Goal: Transaction & Acquisition: Purchase product/service

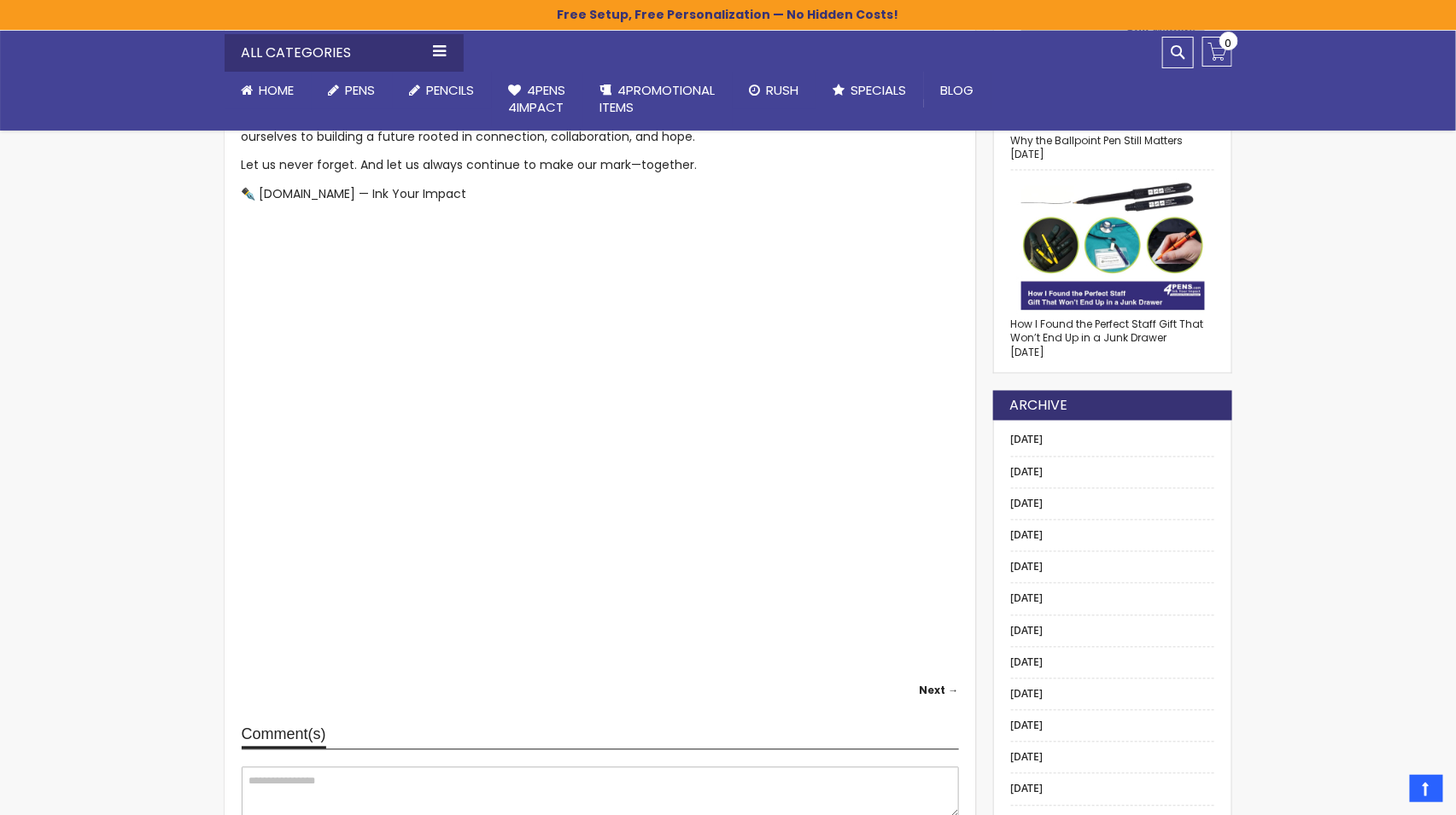
scroll to position [872, 0]
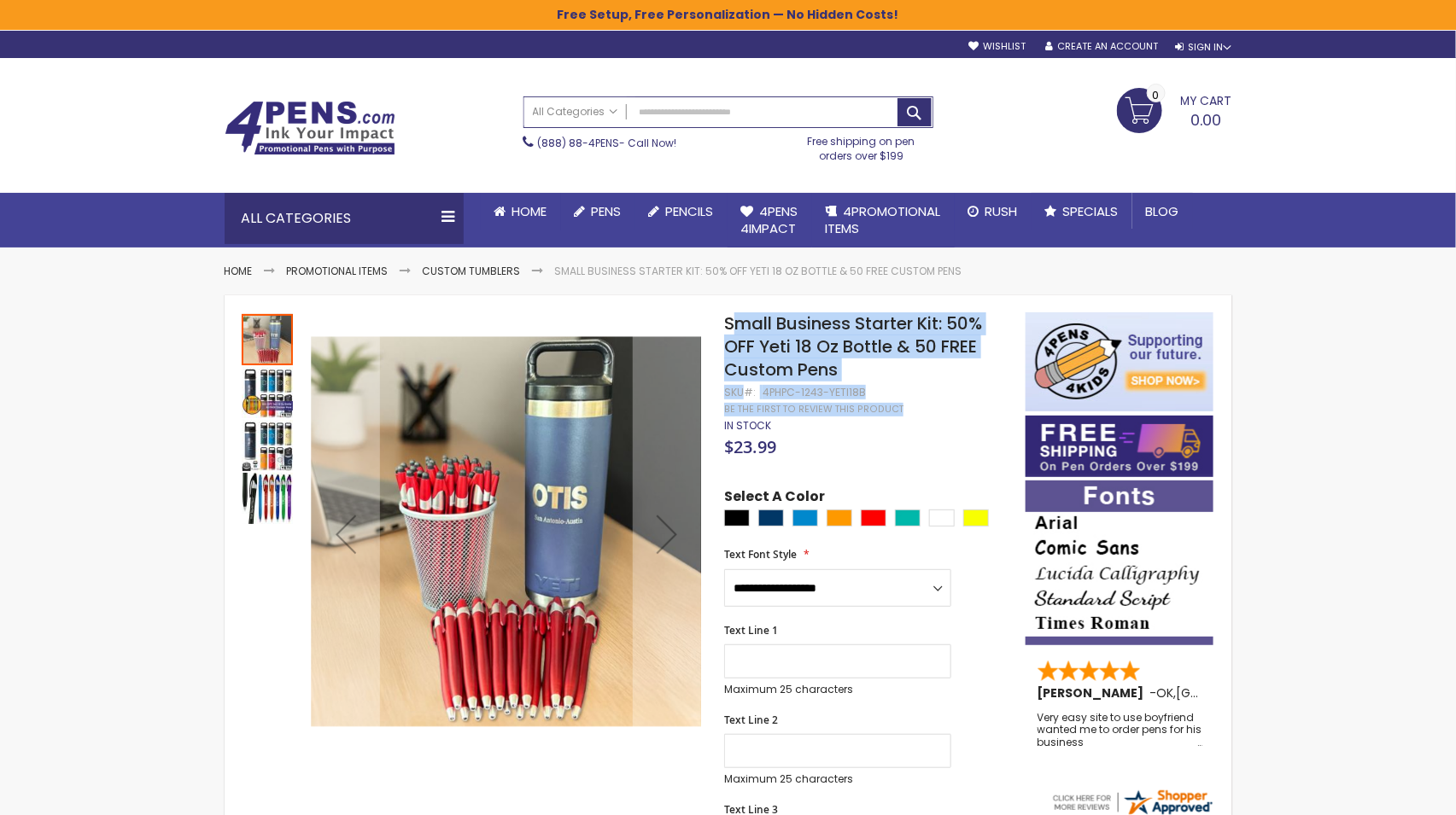
drag, startPoint x: 867, startPoint y: 393, endPoint x: 733, endPoint y: 331, distance: 147.6
click at [826, 365] on span "Small Business Starter Kit: 50% OFF Yeti 18 Oz Bottle & 50 FREE Custom Pens" at bounding box center [853, 347] width 258 height 70
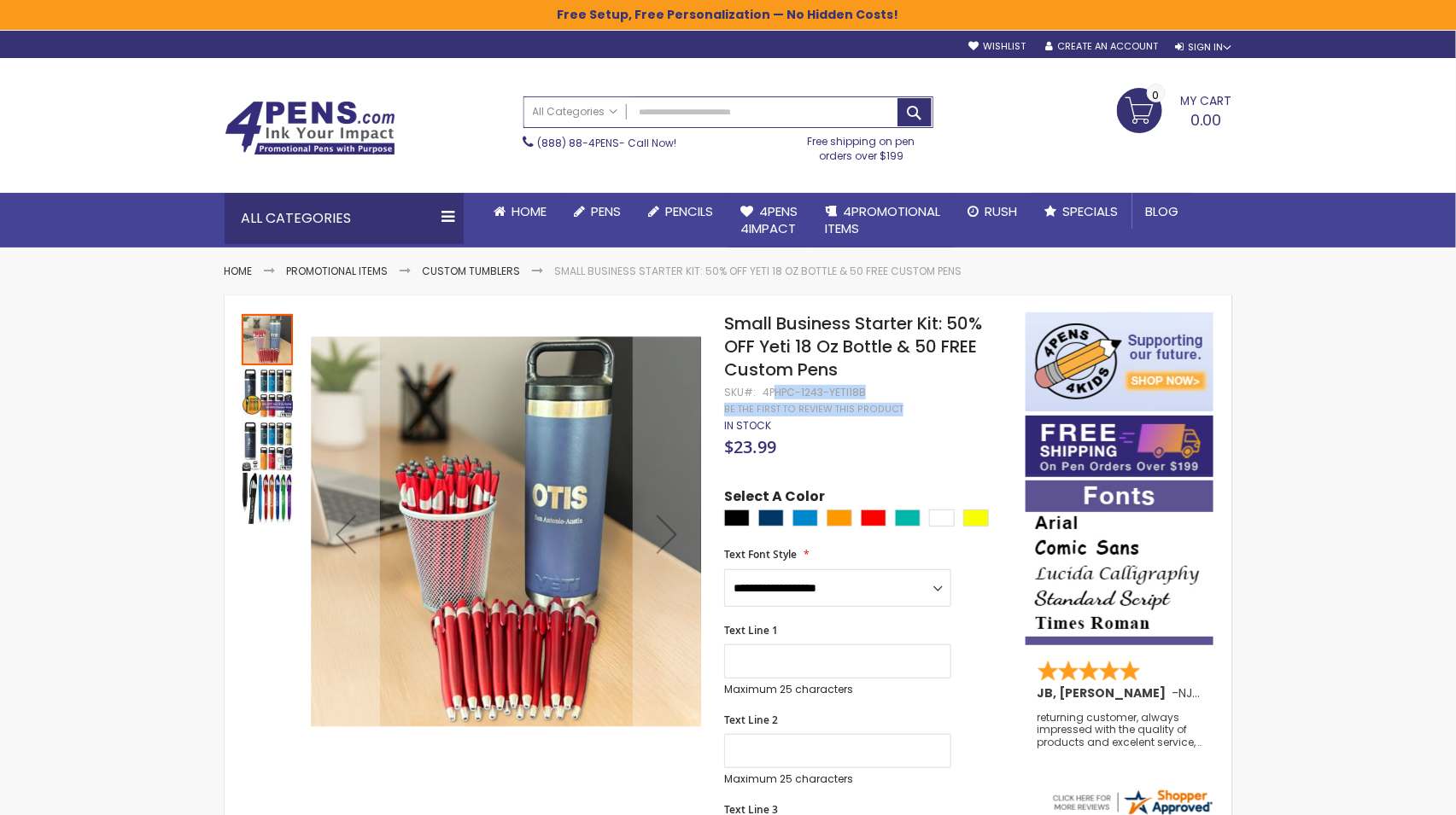
drag, startPoint x: 869, startPoint y: 393, endPoint x: 770, endPoint y: 391, distance: 99.0
click at [770, 391] on div "4PHPC-1243-YETI18B" at bounding box center [814, 393] width 103 height 14
drag, startPoint x: 762, startPoint y: 392, endPoint x: 861, endPoint y: 389, distance: 99.0
click at [861, 389] on div "4PHPC-1243-YETI18B" at bounding box center [814, 393] width 103 height 14
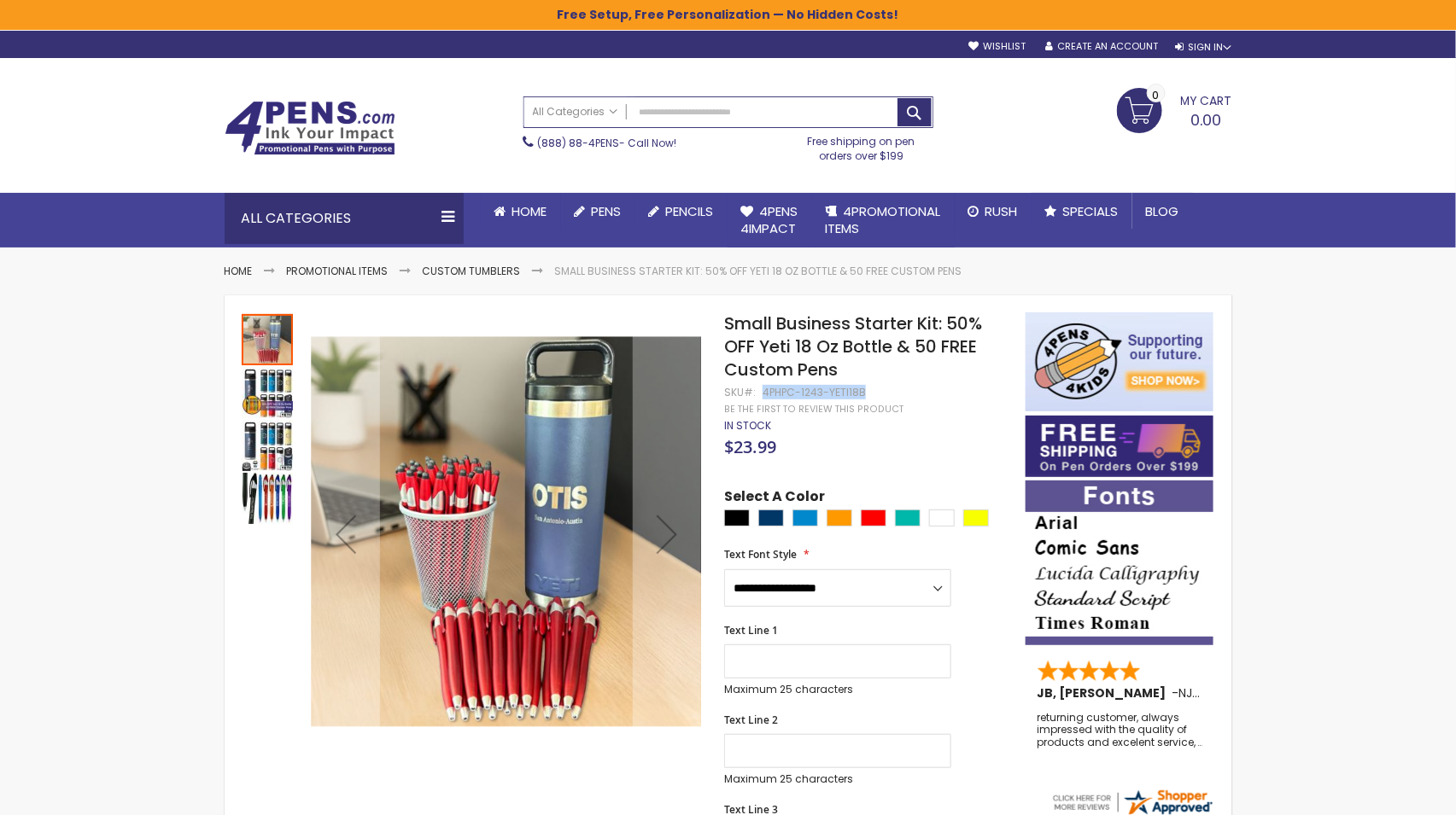
copy div "4PHPC-1243-YETI18B"
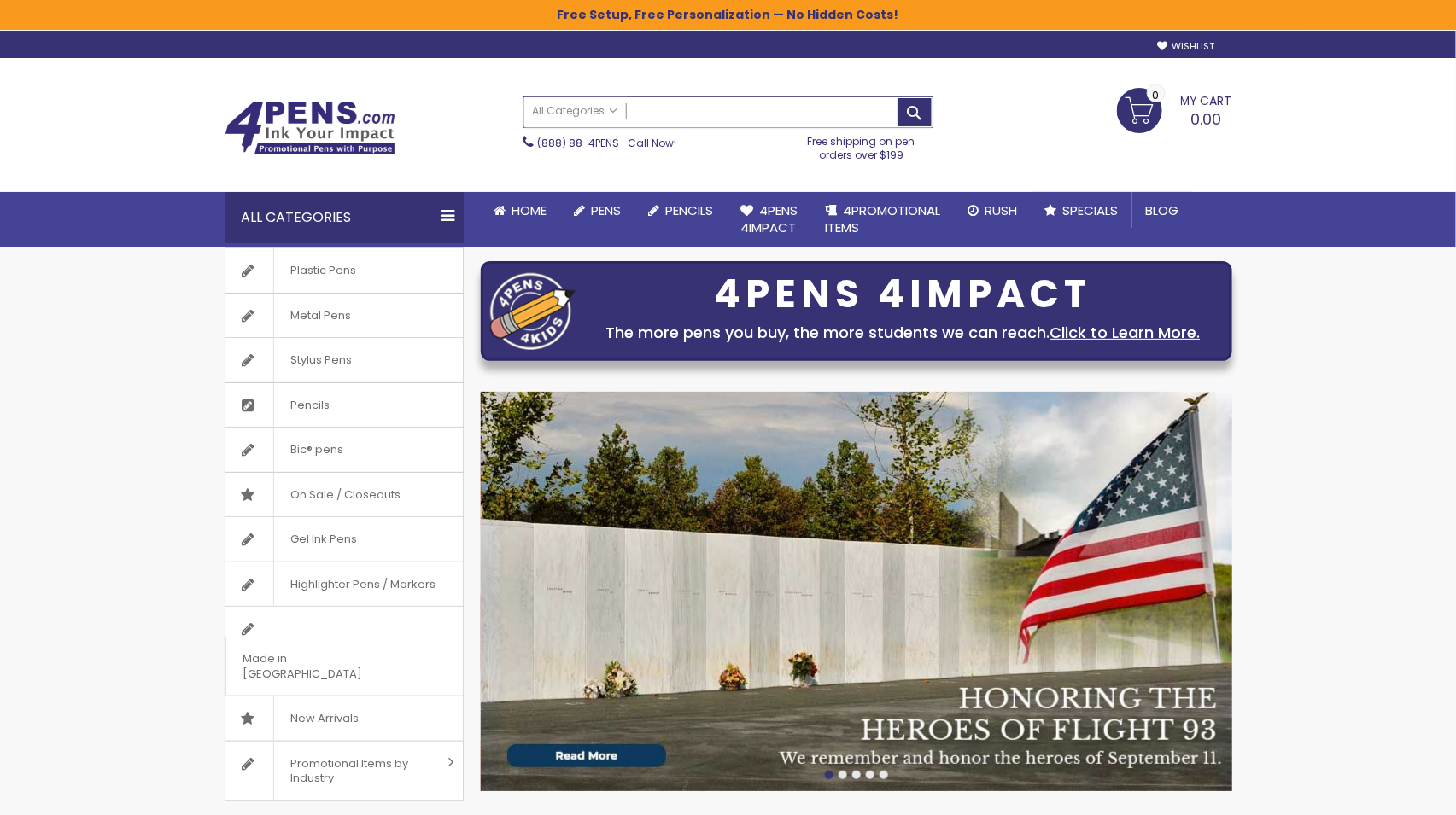
click at [784, 116] on input "Search" at bounding box center [728, 112] width 409 height 30
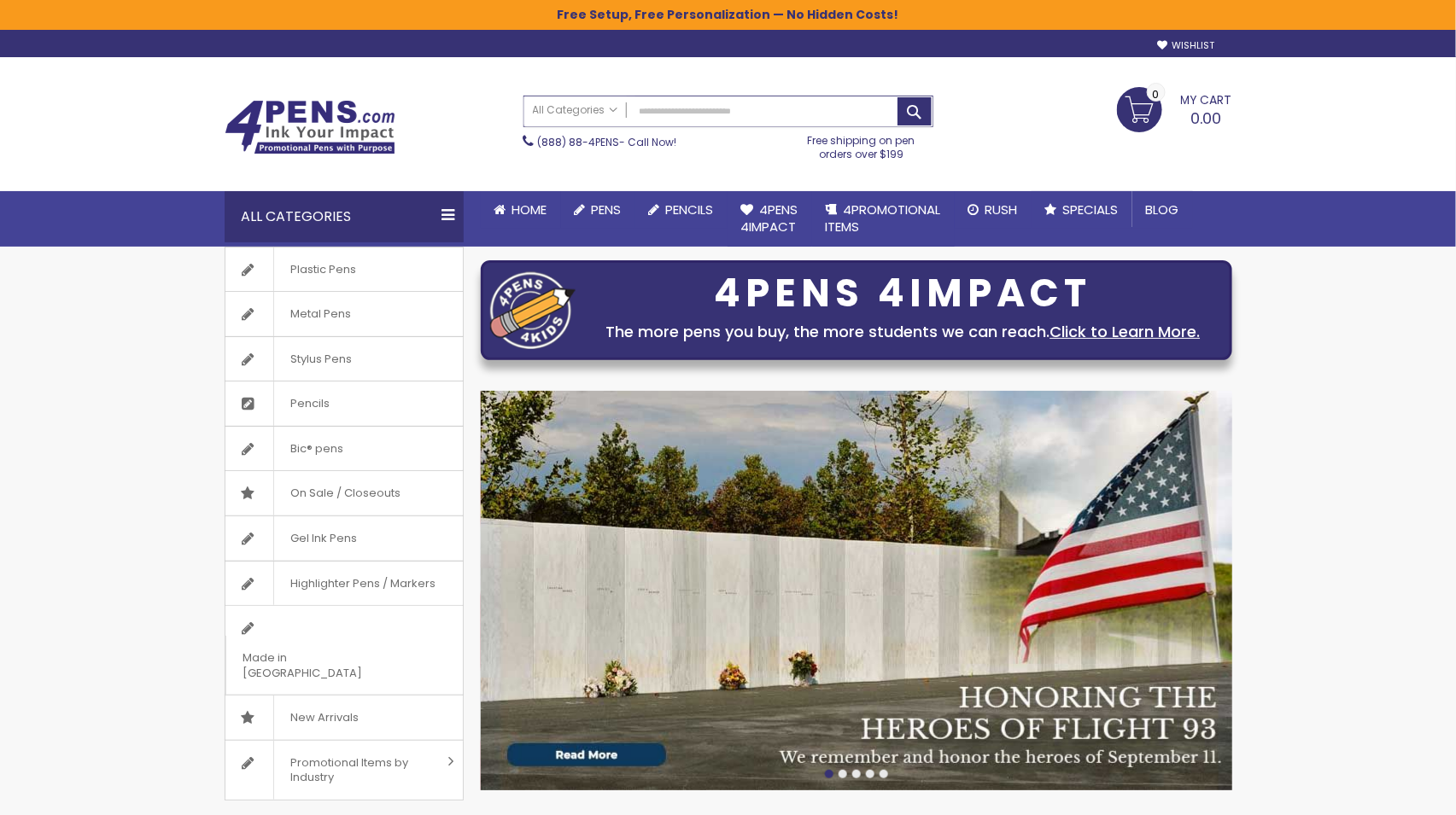
click at [672, 113] on input "Search" at bounding box center [728, 111] width 409 height 30
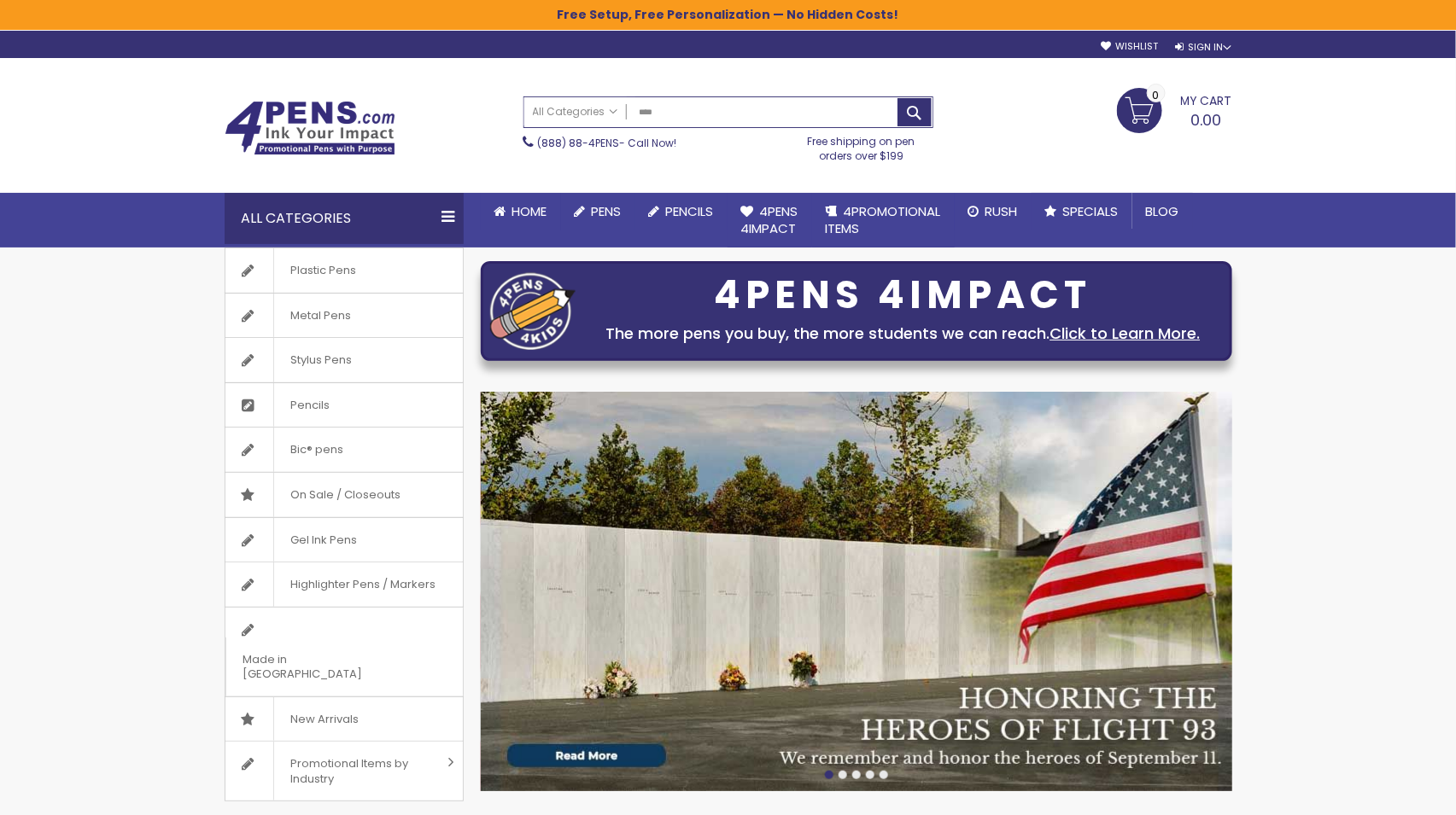
type input "*****"
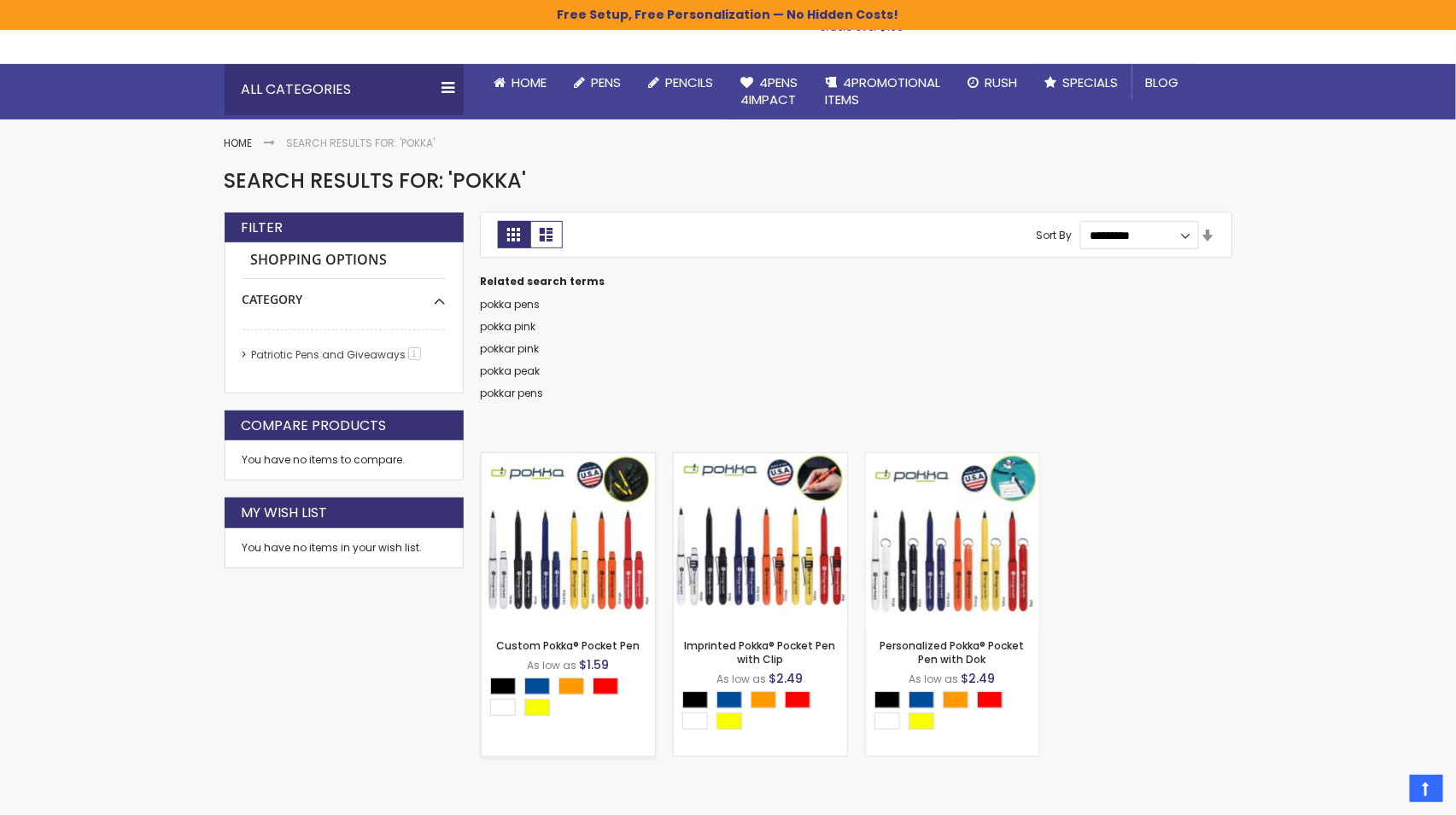
scroll to position [129, 0]
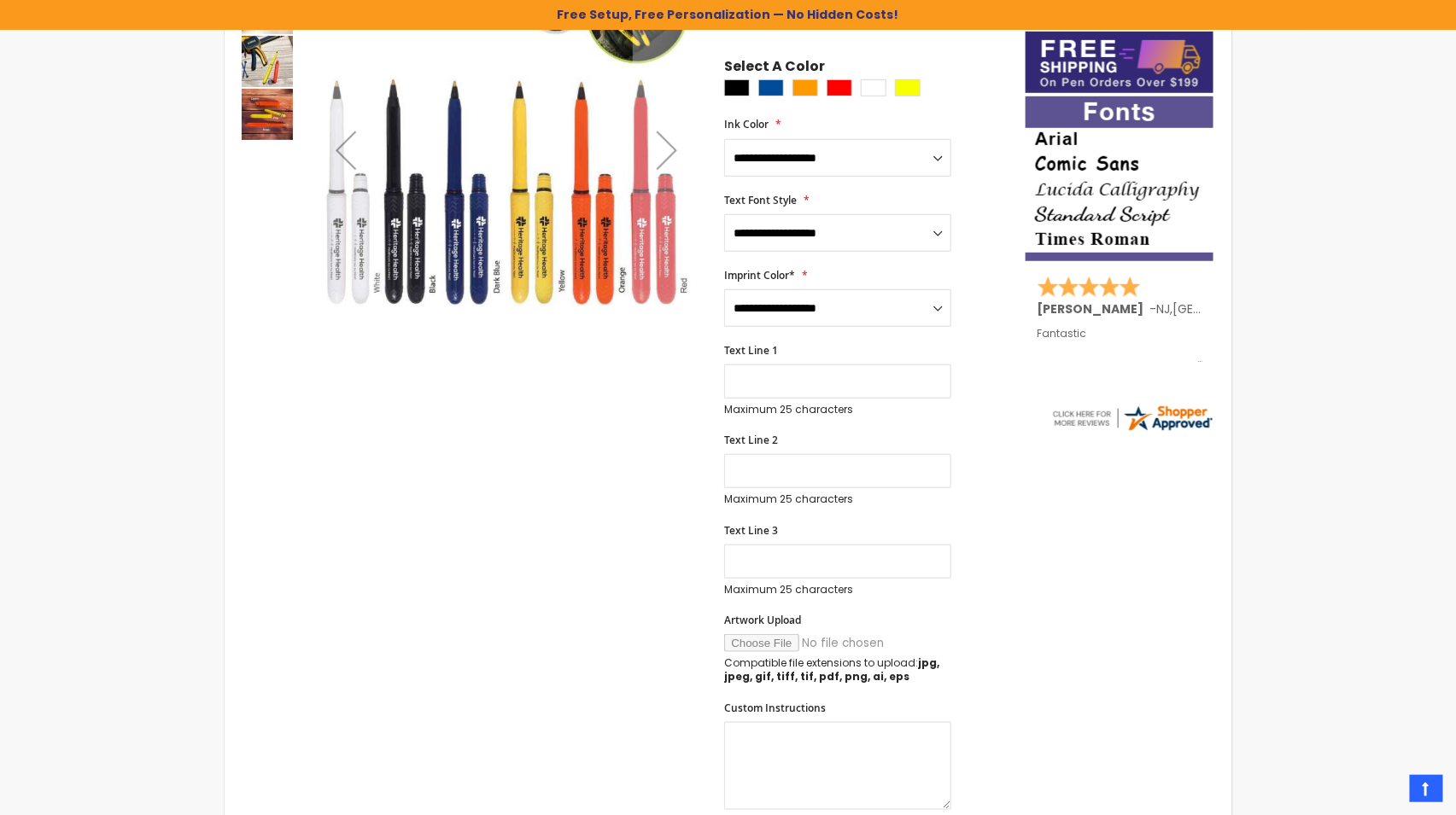
scroll to position [380, 0]
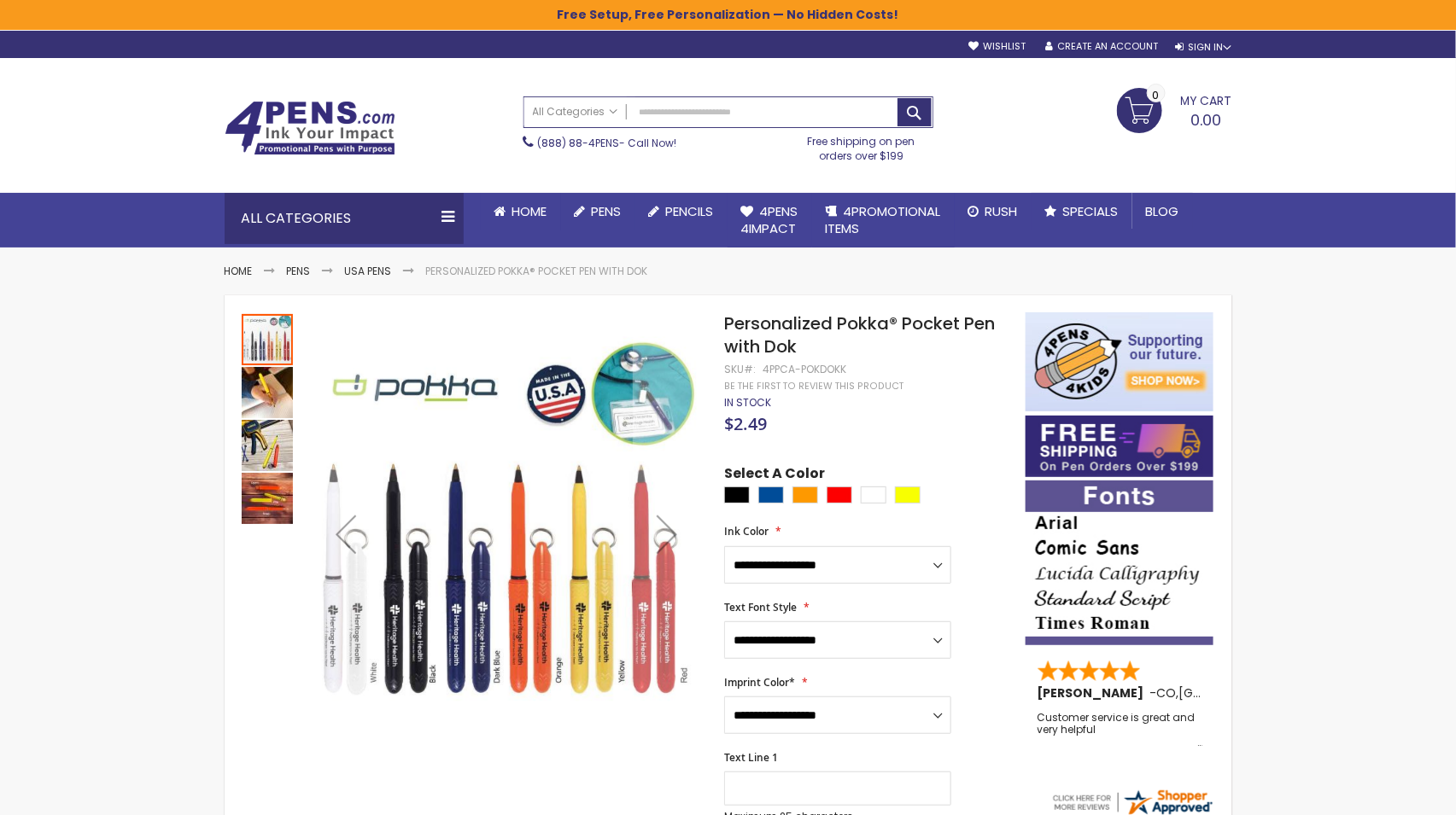
click at [258, 399] on img "Personalized Pokka® Pocket Pen with Dok" at bounding box center [267, 392] width 51 height 51
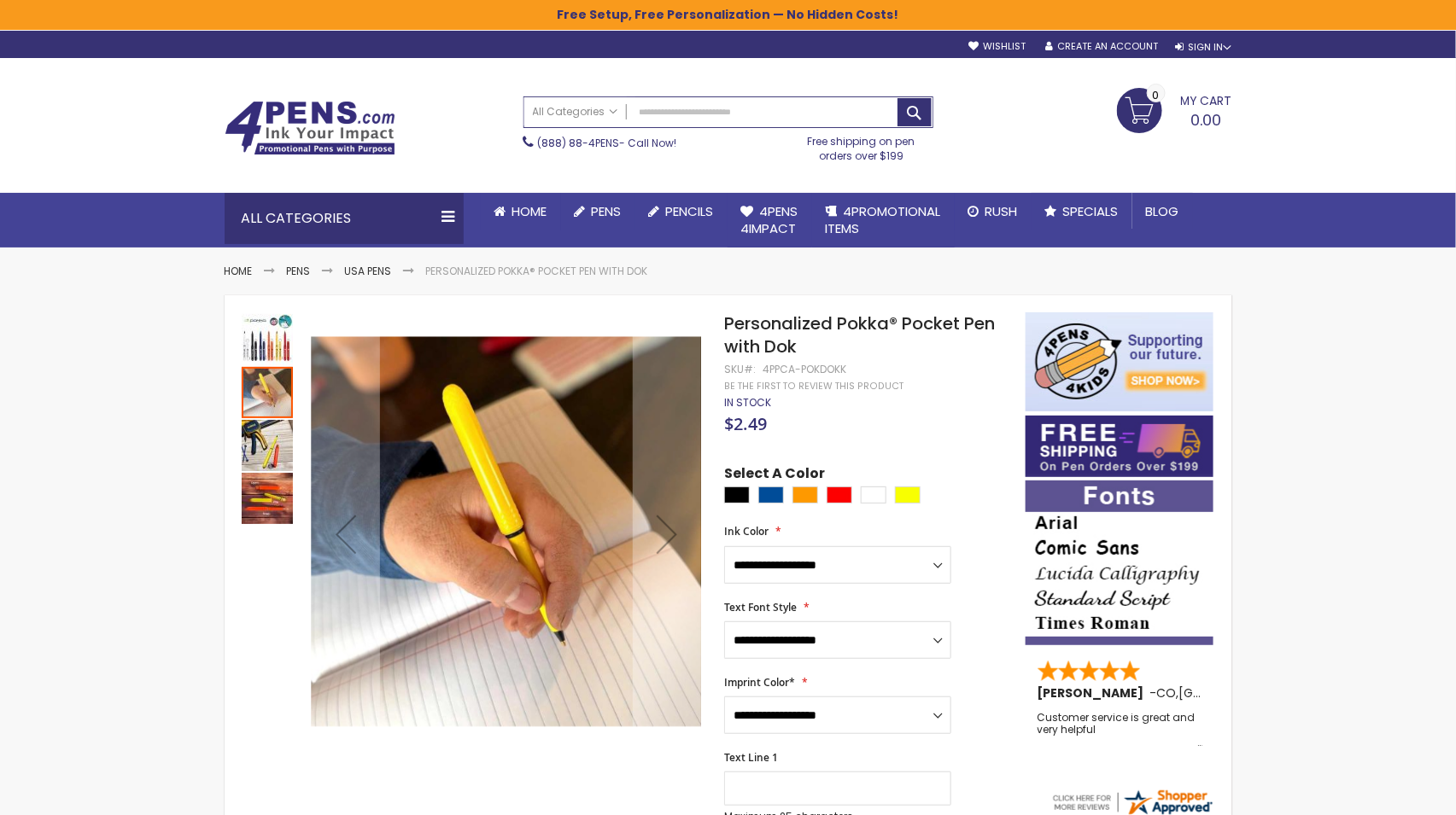
click at [272, 447] on img "Personalized Pokka® Pocket Pen with Dok" at bounding box center [267, 445] width 51 height 51
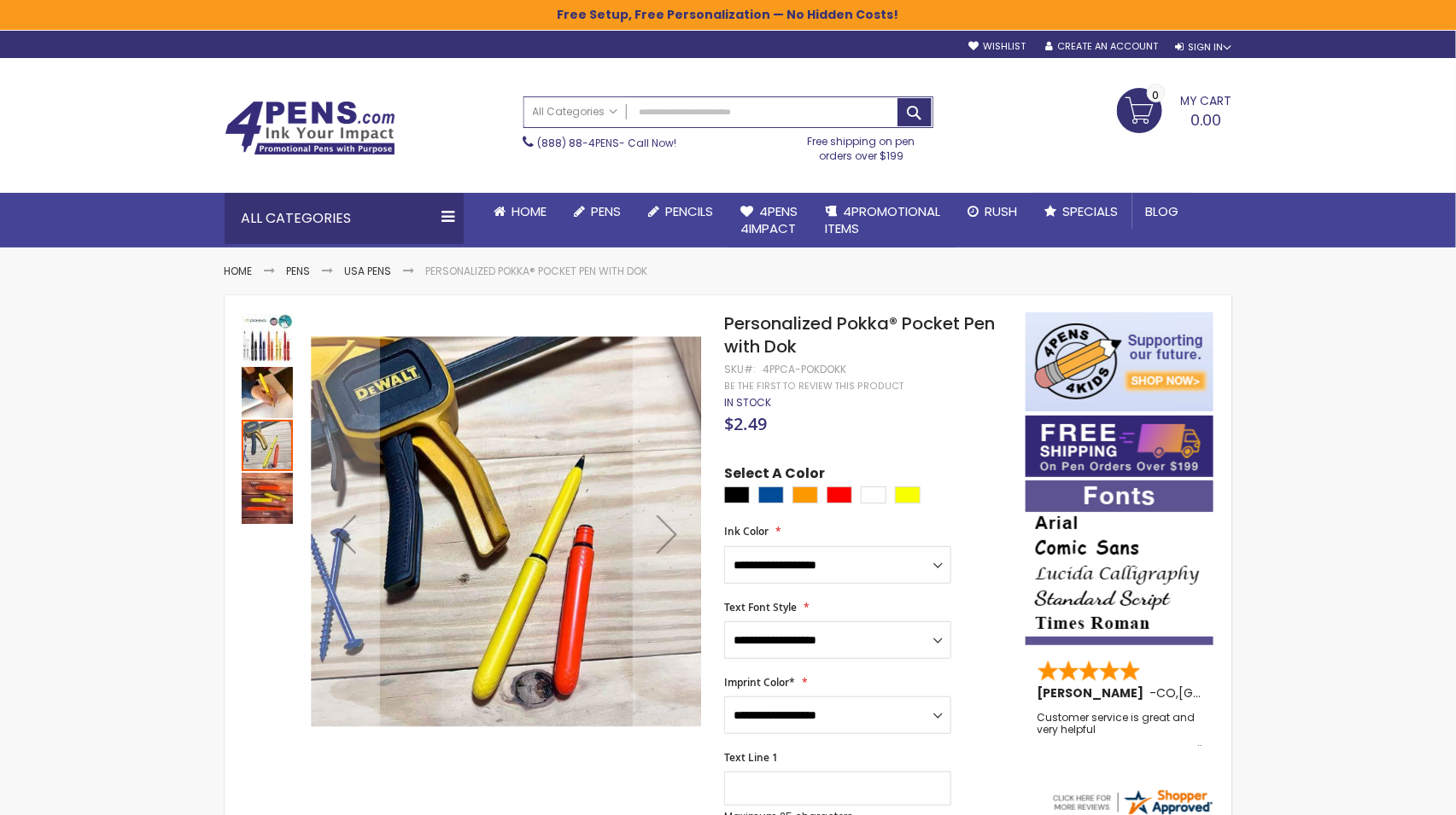
click at [270, 502] on img "Personalized Pokka® Pocket Pen with Dok" at bounding box center [267, 498] width 51 height 51
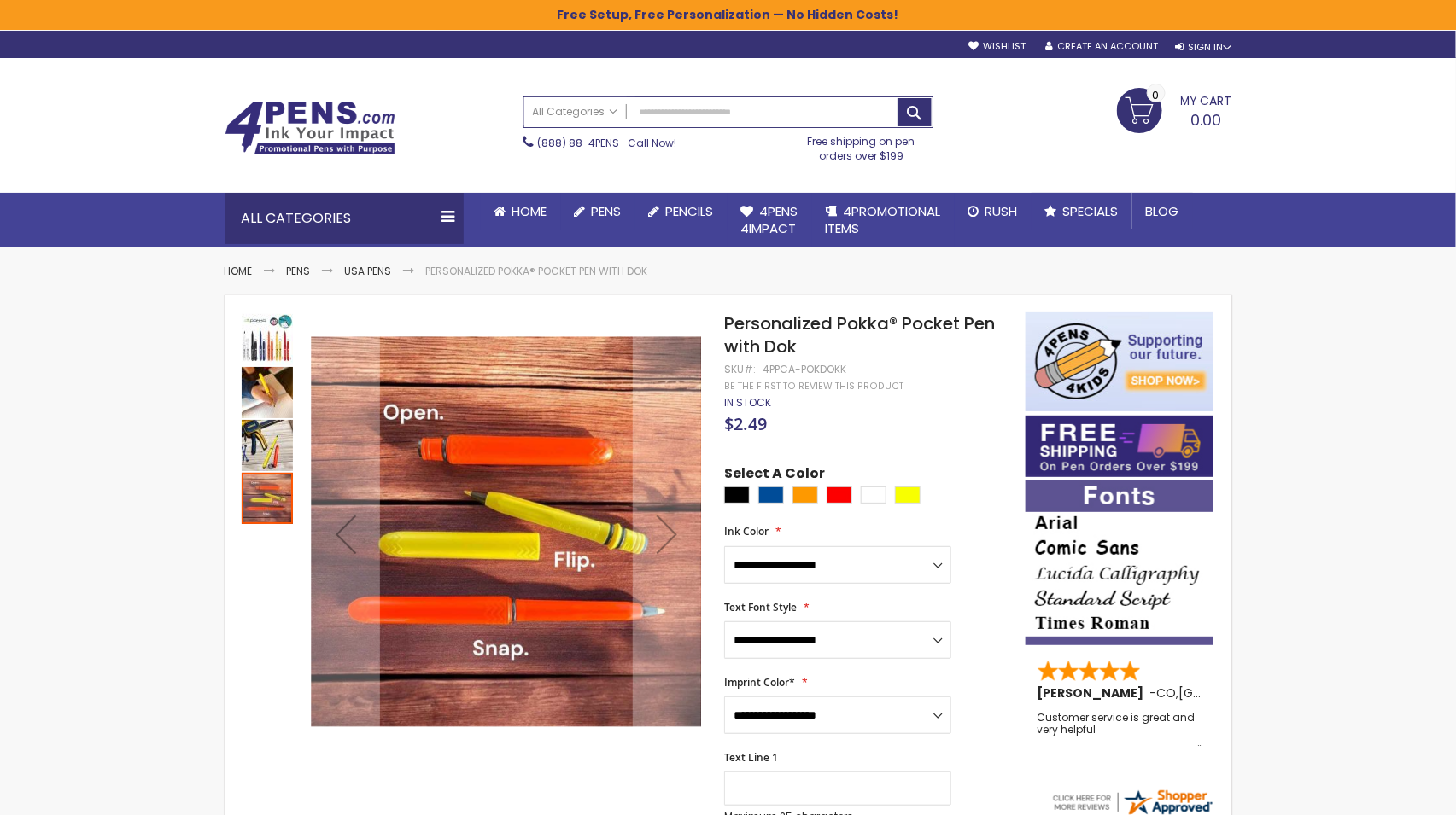
click at [259, 398] on img "Personalized Pokka® Pocket Pen with Dok" at bounding box center [267, 392] width 51 height 51
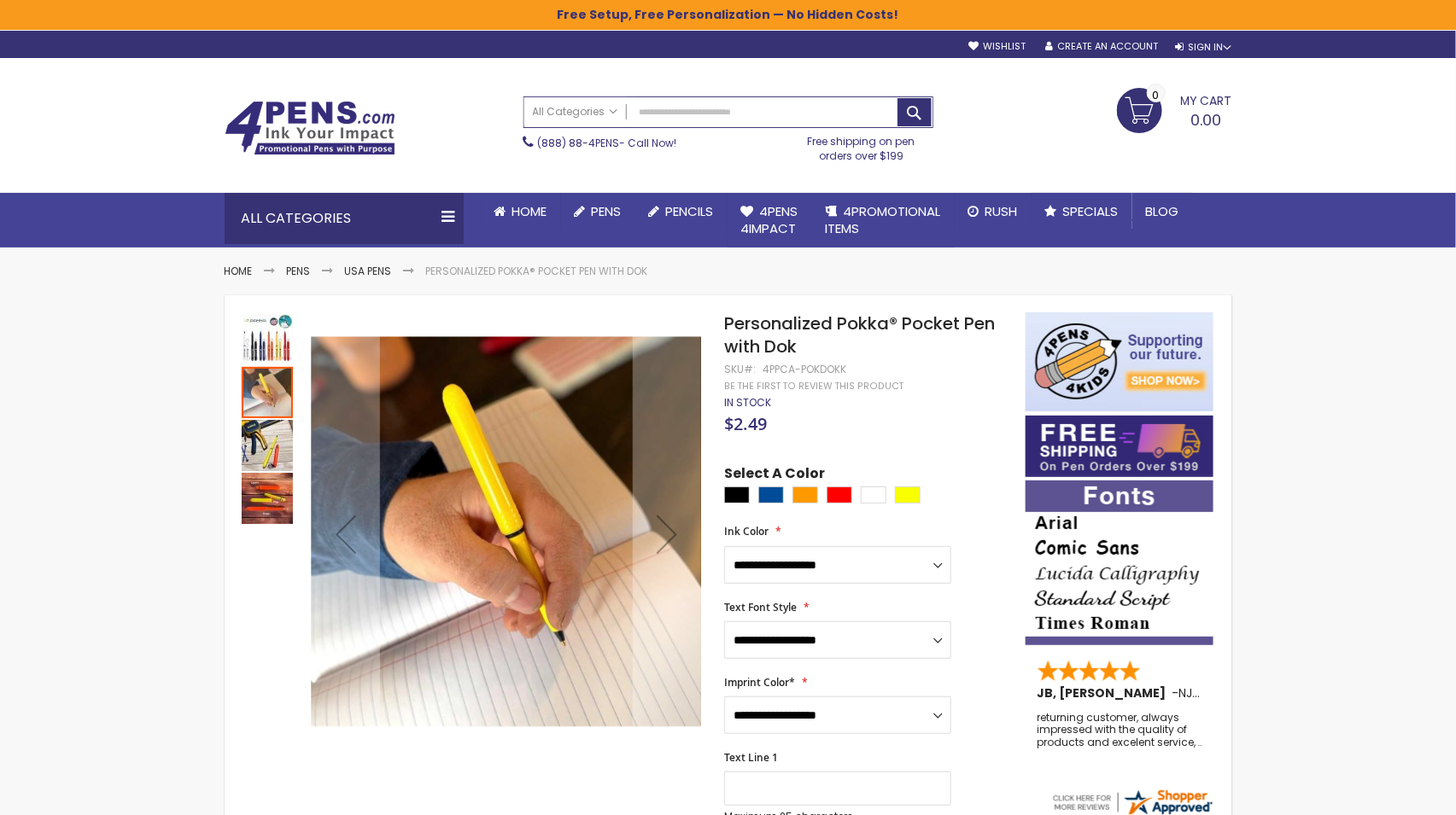
click at [267, 437] on img "Personalized Pokka® Pocket Pen with Dok" at bounding box center [267, 445] width 51 height 51
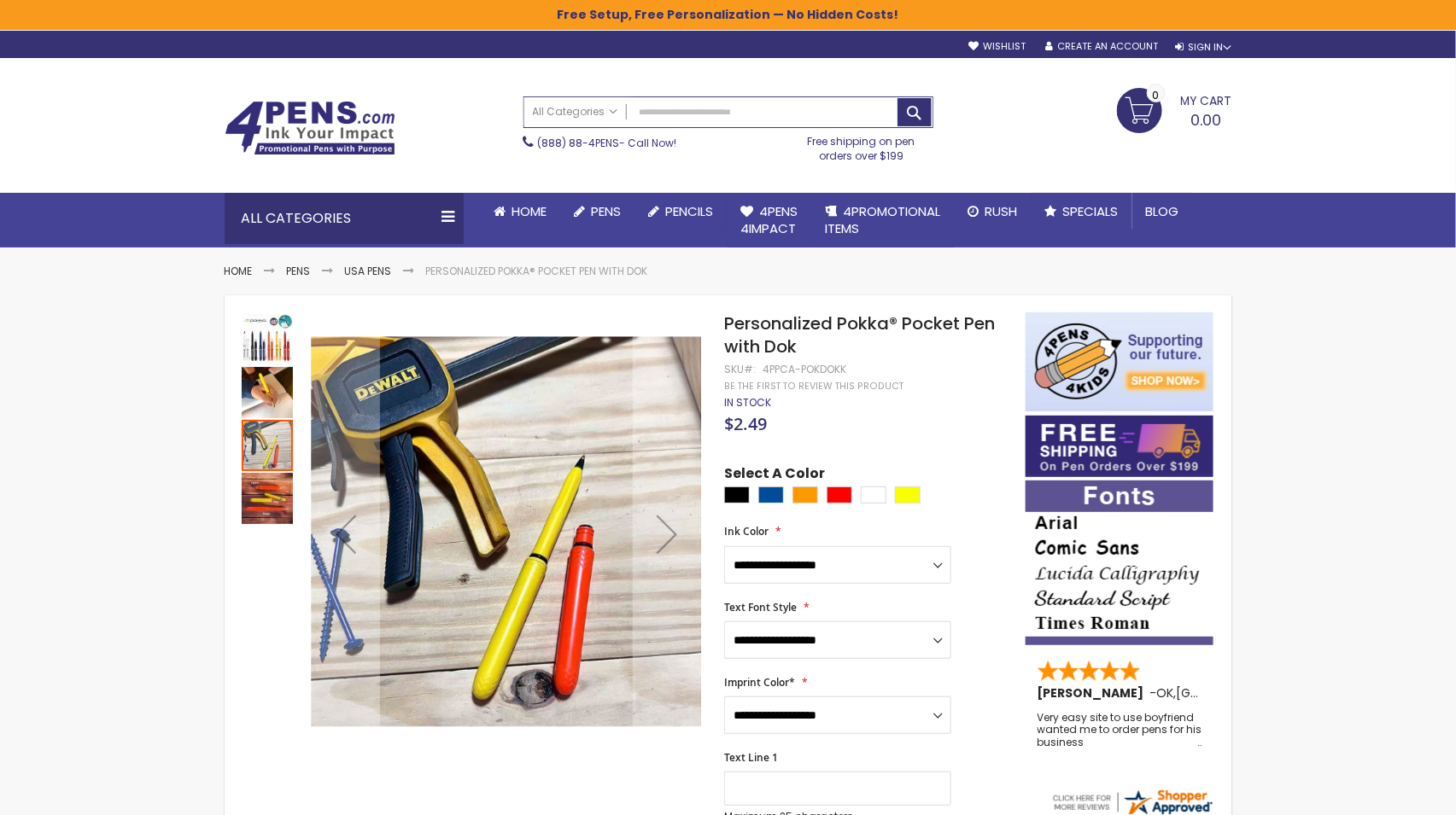
click at [263, 352] on img "Personalized Pokka® Pocket Pen with Dok" at bounding box center [267, 339] width 51 height 51
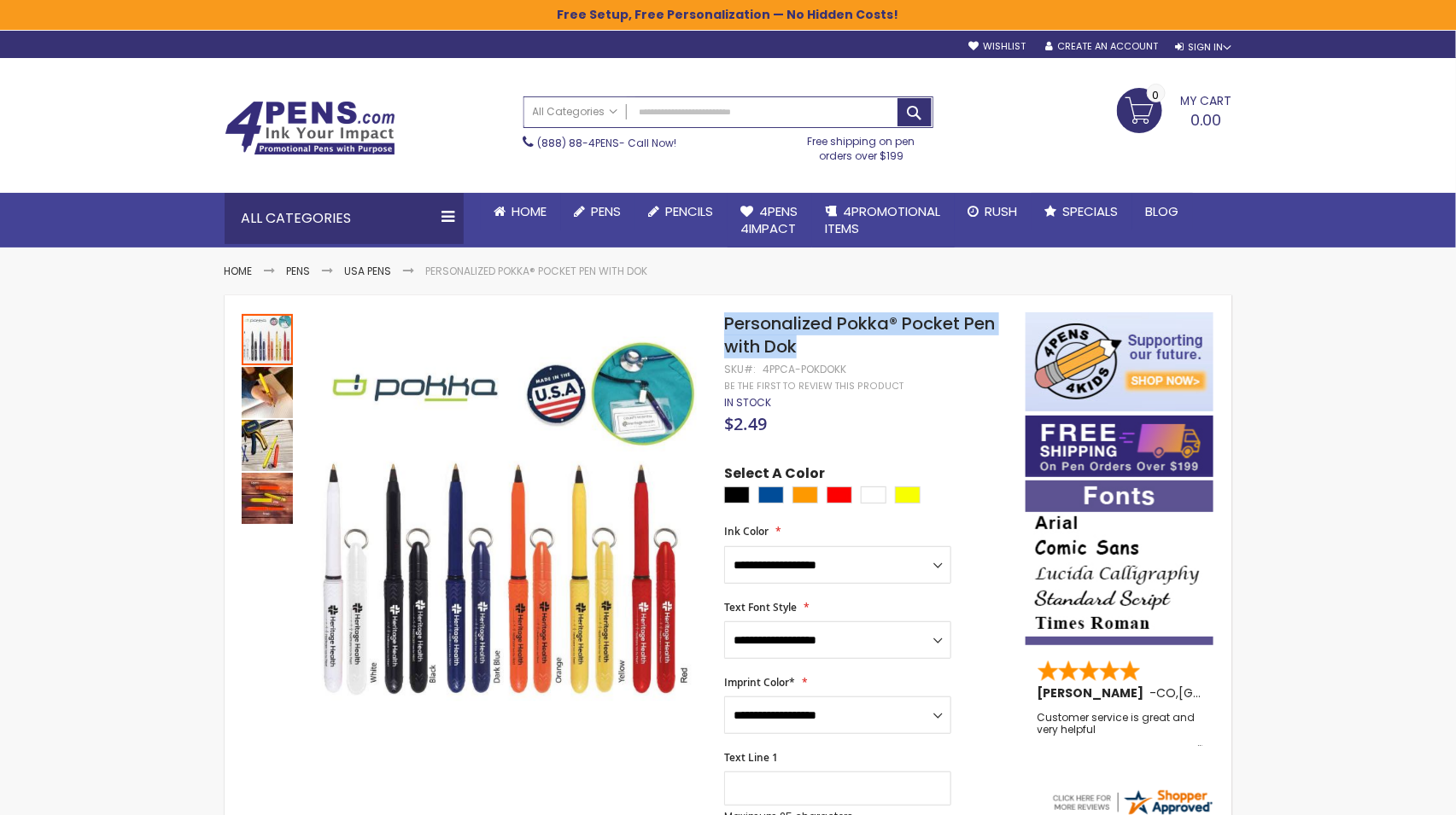
drag, startPoint x: 798, startPoint y: 348, endPoint x: 723, endPoint y: 330, distance: 77.1
copy div "Skip to the end of the images gallery Skip to the beginning of the images galle…"
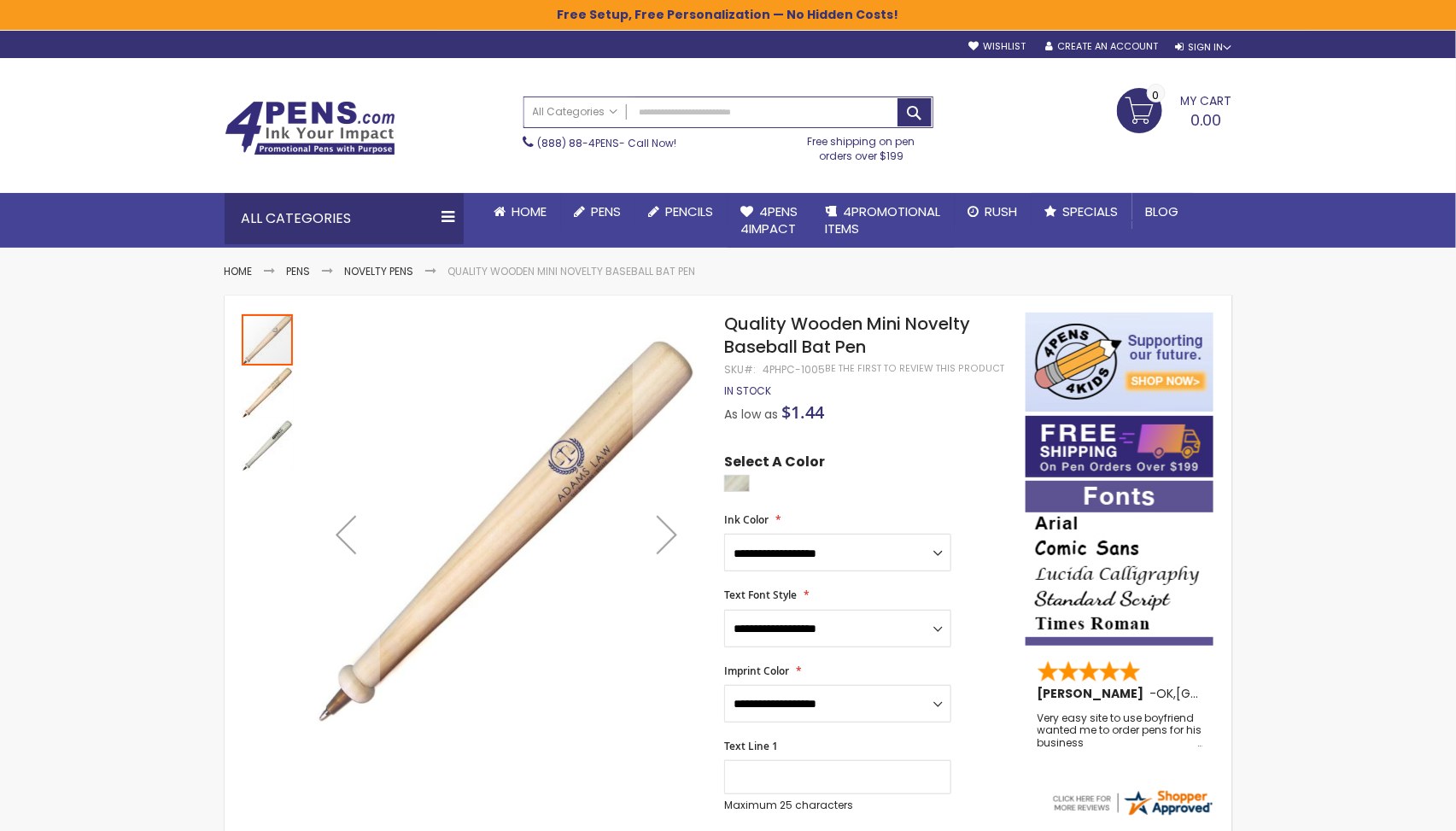
click at [965, 464] on div "Select A Color" at bounding box center [866, 475] width 283 height 44
